Goal: Find specific page/section: Find specific page/section

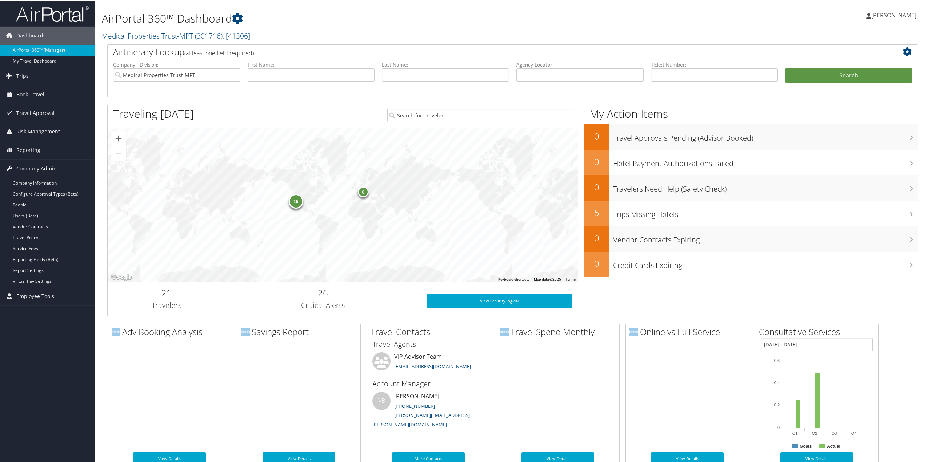
click at [24, 205] on link "People" at bounding box center [47, 204] width 95 height 11
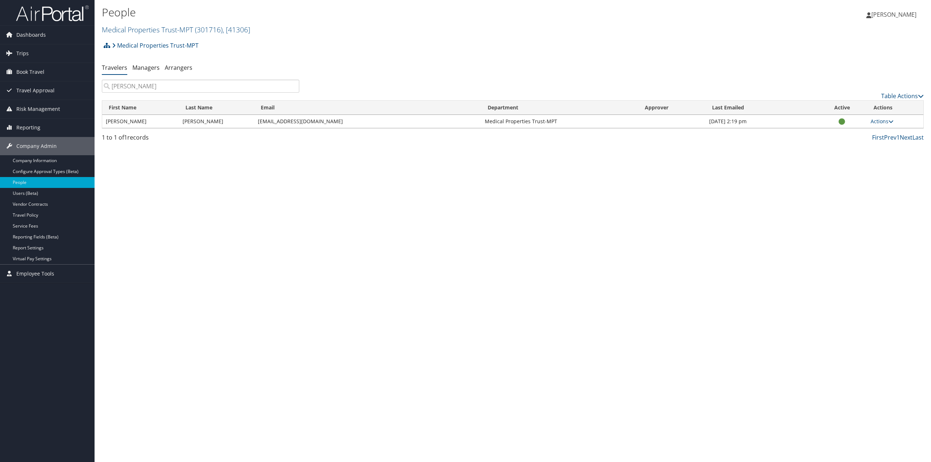
type input "[PERSON_NAME]"
click at [880, 123] on link "Actions" at bounding box center [881, 121] width 23 height 7
click at [851, 132] on link "User Settings" at bounding box center [858, 132] width 67 height 12
